Goal: Task Accomplishment & Management: Use online tool/utility

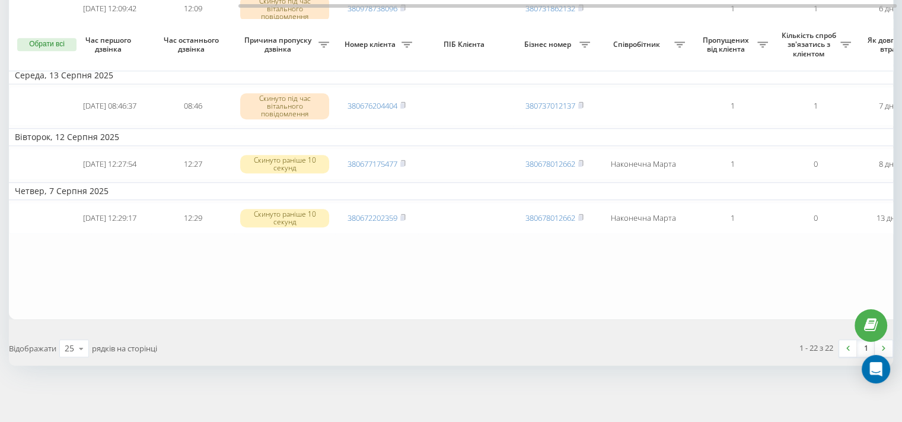
scroll to position [0, 301]
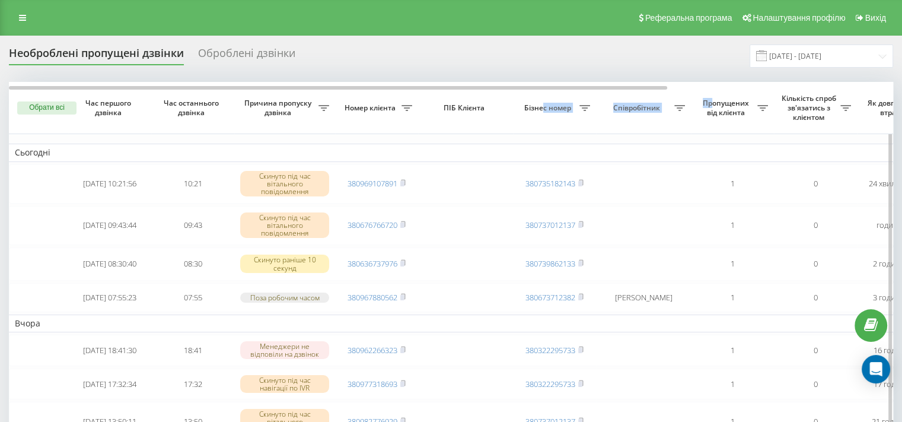
drag, startPoint x: 541, startPoint y: 85, endPoint x: 714, endPoint y: 90, distance: 173.2
click at [714, 90] on tr "Обрати всі Час першого дзвінка Час останнього дзвінка Причина пропуску дзвінка …" at bounding box center [602, 108] width 1186 height 52
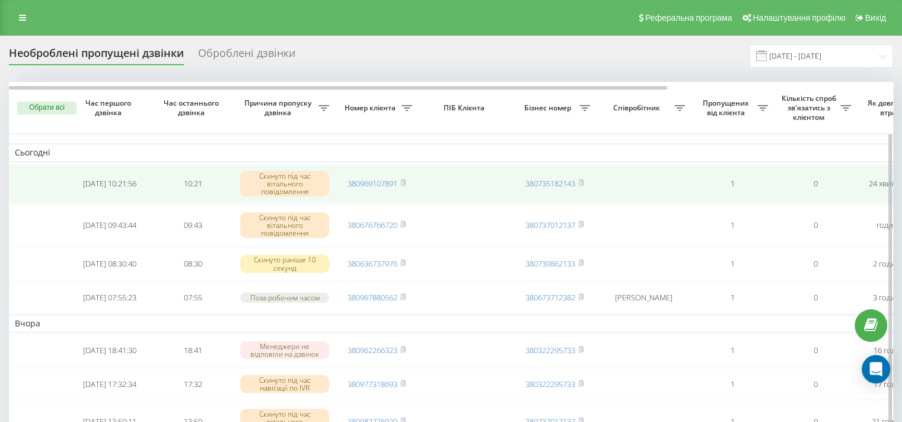
click at [630, 175] on td at bounding box center [643, 183] width 95 height 39
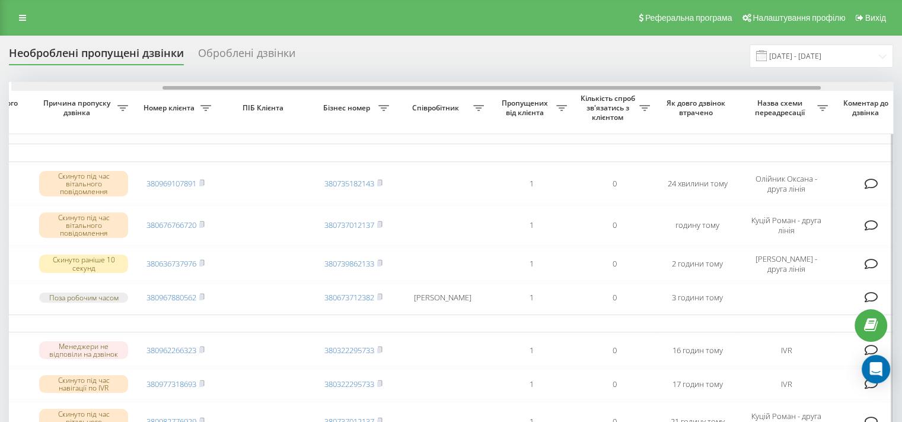
scroll to position [0, 205]
drag, startPoint x: 610, startPoint y: 87, endPoint x: 763, endPoint y: 82, distance: 153.1
click at [763, 82] on div at bounding box center [449, 86] width 884 height 9
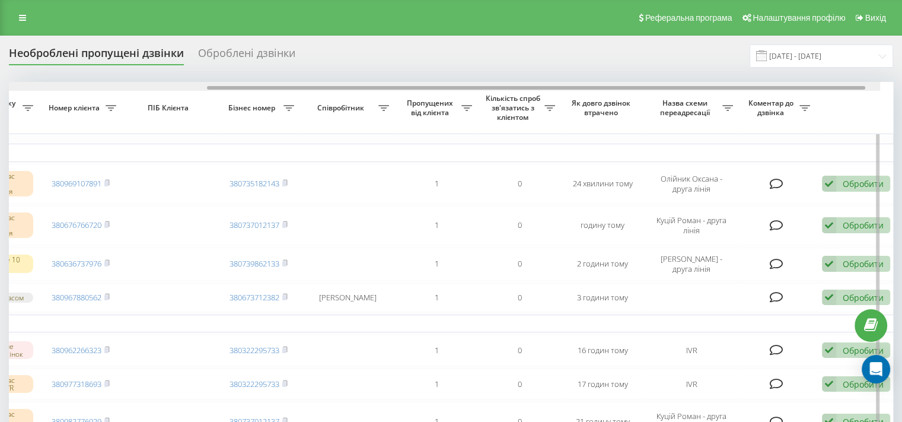
drag, startPoint x: 789, startPoint y: 87, endPoint x: 860, endPoint y: 85, distance: 71.2
click at [860, 85] on div at bounding box center [438, 86] width 884 height 9
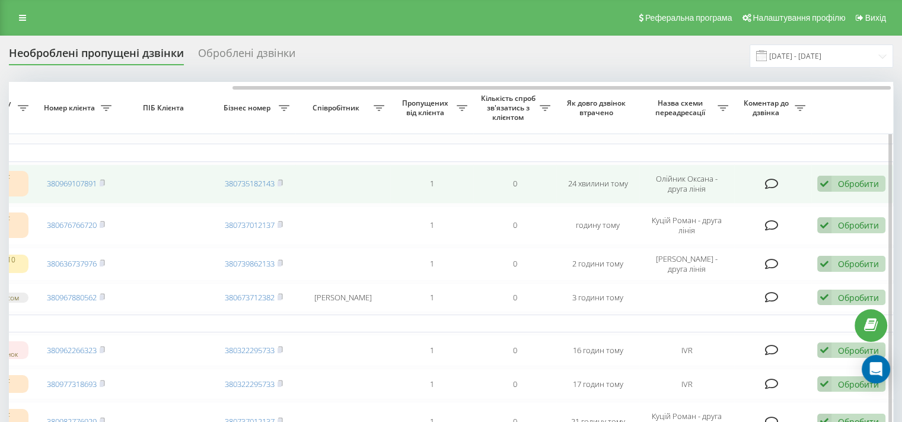
click at [844, 186] on div "Обробити" at bounding box center [858, 183] width 41 height 11
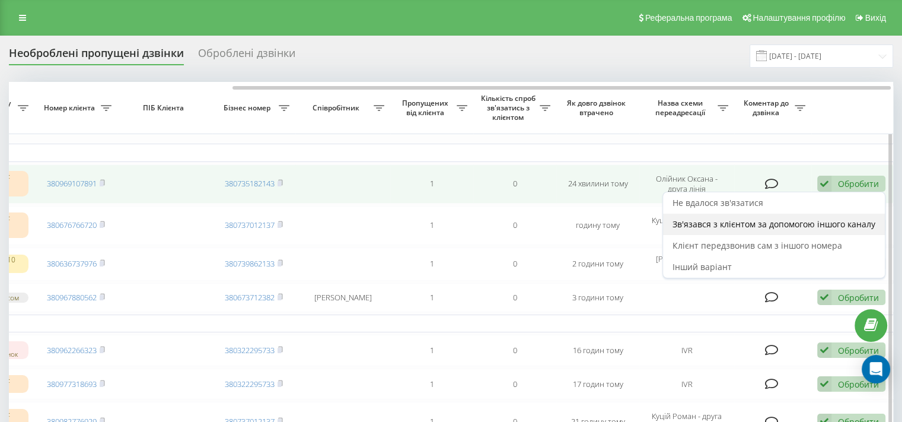
click at [725, 225] on span "Зв'язався з клієнтом за допомогою іншого каналу" at bounding box center [773, 223] width 203 height 11
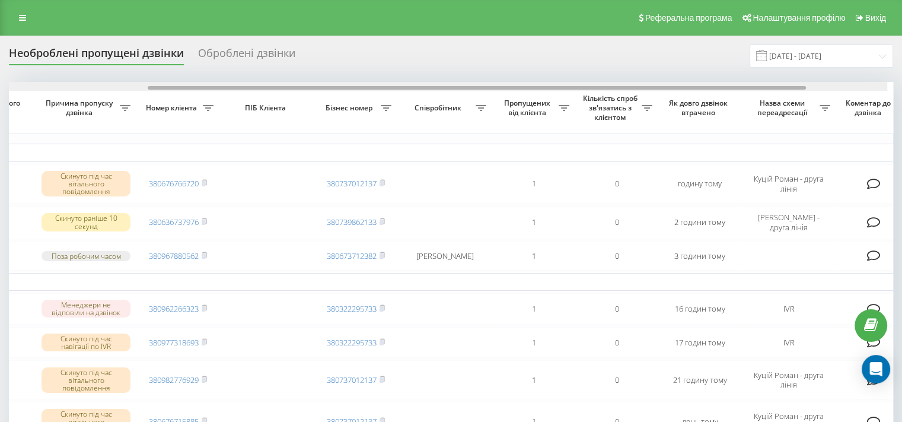
drag, startPoint x: 624, startPoint y: 88, endPoint x: 706, endPoint y: 139, distance: 96.2
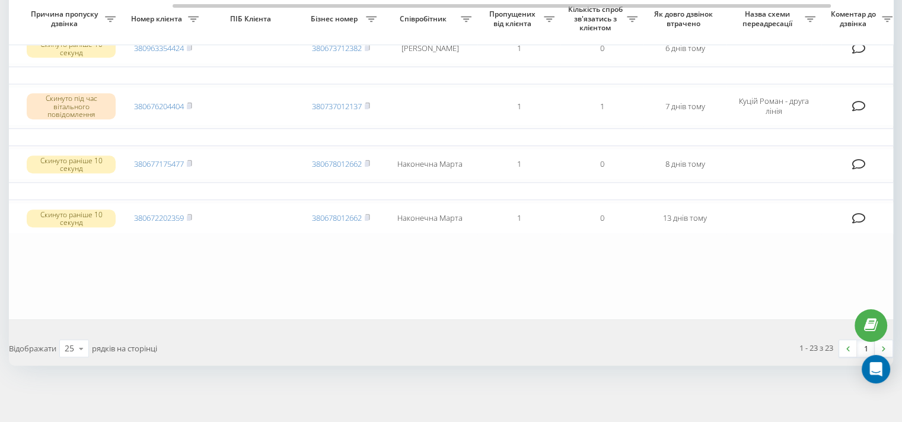
scroll to position [964, 0]
